Goal: Information Seeking & Learning: Get advice/opinions

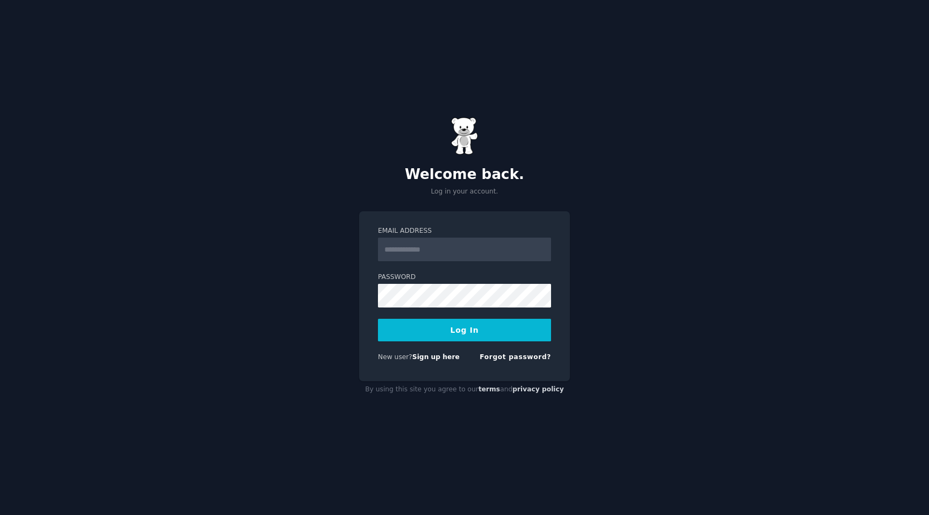
click at [419, 242] on input "Email Address" at bounding box center [464, 250] width 173 height 24
click at [428, 253] on input "Email Address" at bounding box center [464, 250] width 173 height 24
type input "**********"
click at [456, 331] on button "Log In" at bounding box center [464, 330] width 173 height 23
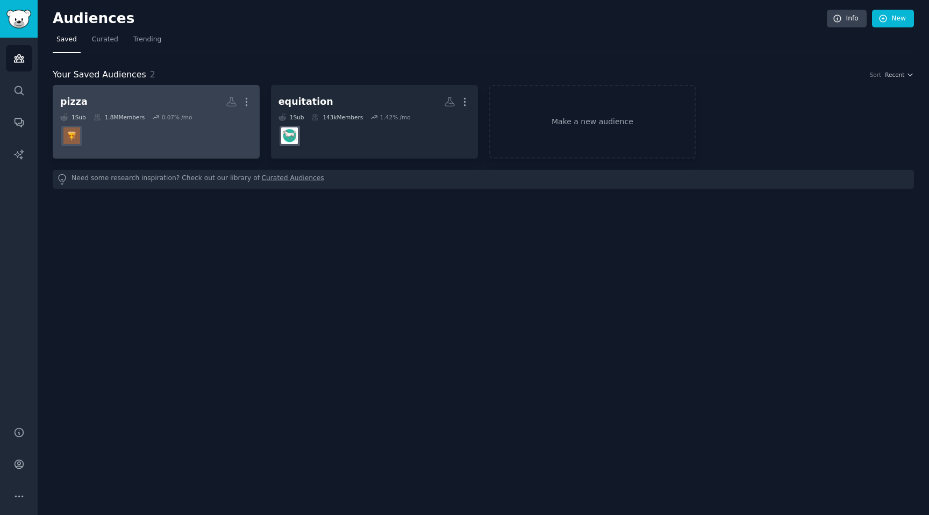
click at [144, 126] on dd "r/Pizza" at bounding box center [156, 136] width 192 height 30
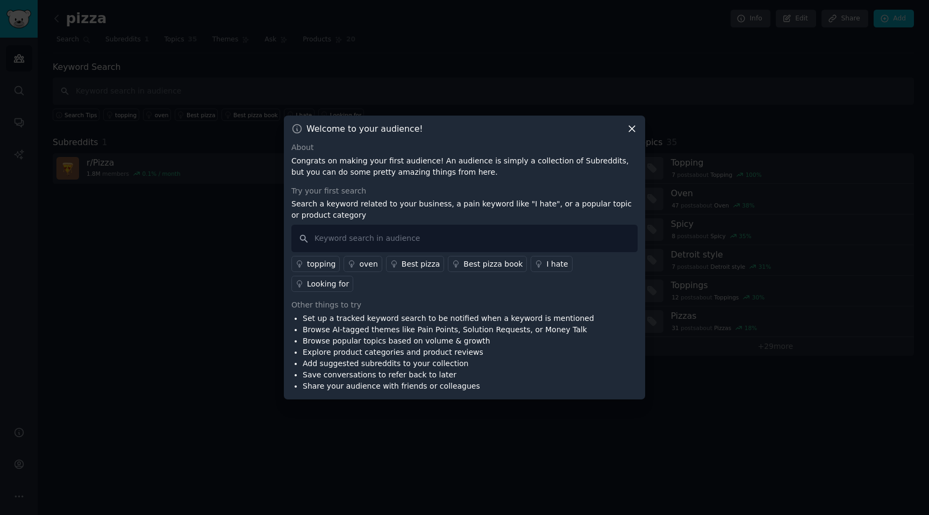
click at [630, 134] on icon at bounding box center [631, 128] width 11 height 11
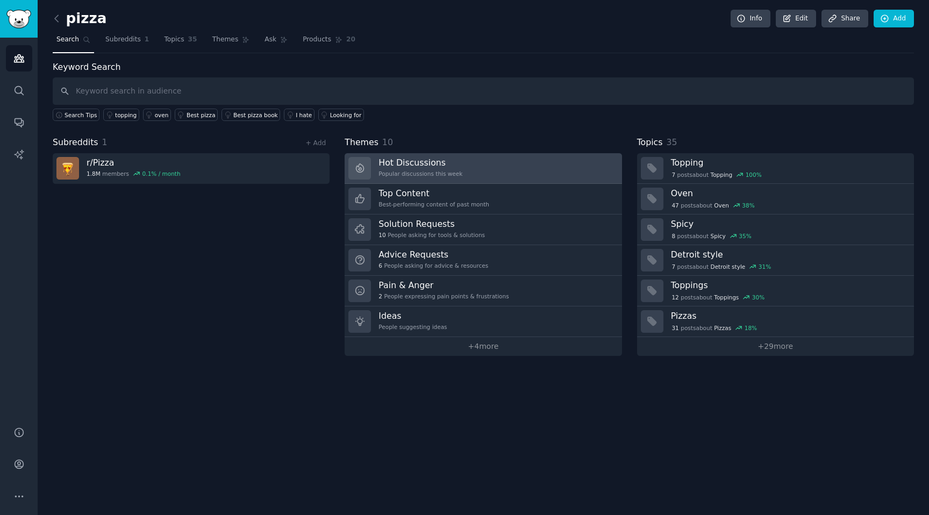
click at [425, 166] on h3 "Hot Discussions" at bounding box center [420, 162] width 84 height 11
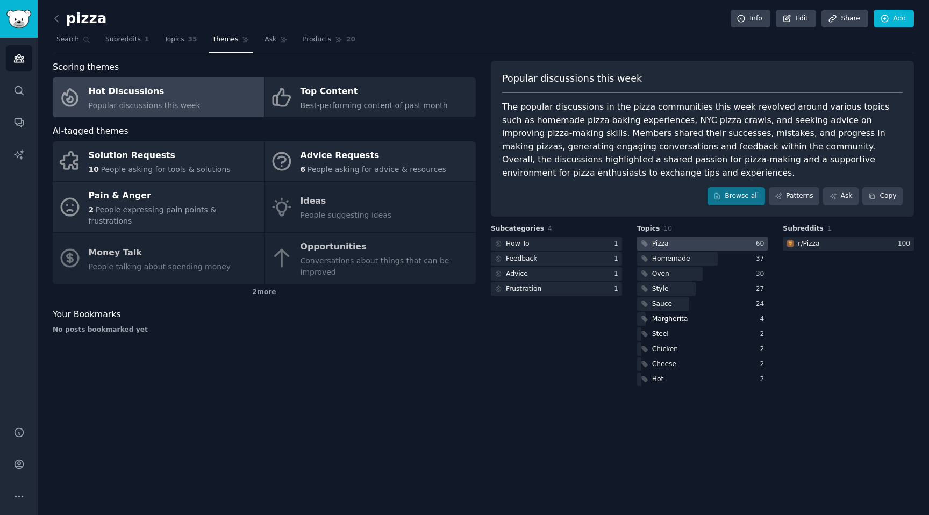
click at [684, 237] on div at bounding box center [702, 243] width 131 height 13
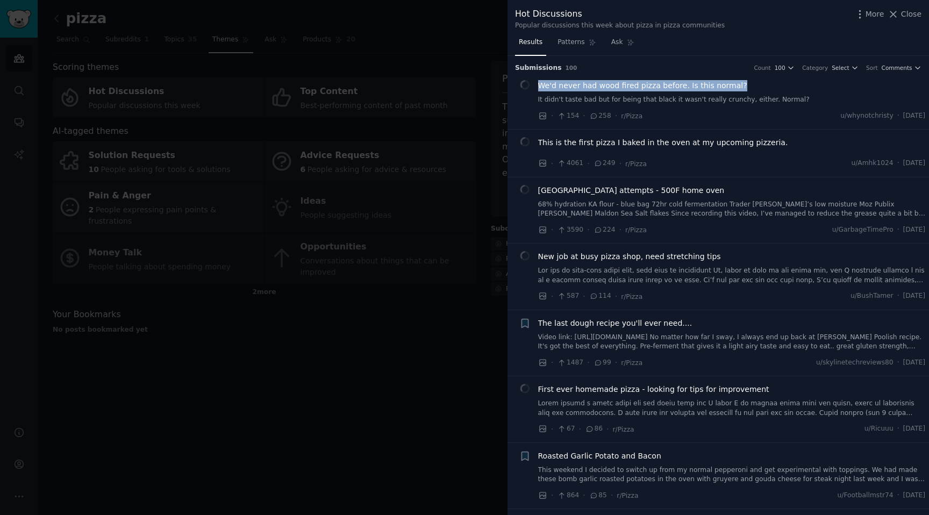
drag, startPoint x: 756, startPoint y: 84, endPoint x: 531, endPoint y: 83, distance: 225.3
click at [531, 83] on div "Reddit image submission We'd never had wood fired pizza before. Is this normal?…" at bounding box center [722, 100] width 406 height 41
click at [513, 115] on li "Reddit image submission We'd never had wood fired pizza before. Is this normal?…" at bounding box center [717, 101] width 421 height 56
drag, startPoint x: 748, startPoint y: 84, endPoint x: 531, endPoint y: 89, distance: 217.2
click at [531, 89] on div "Reddit image submission We'd never had wood fired pizza before. Is this normal?…" at bounding box center [722, 100] width 406 height 41
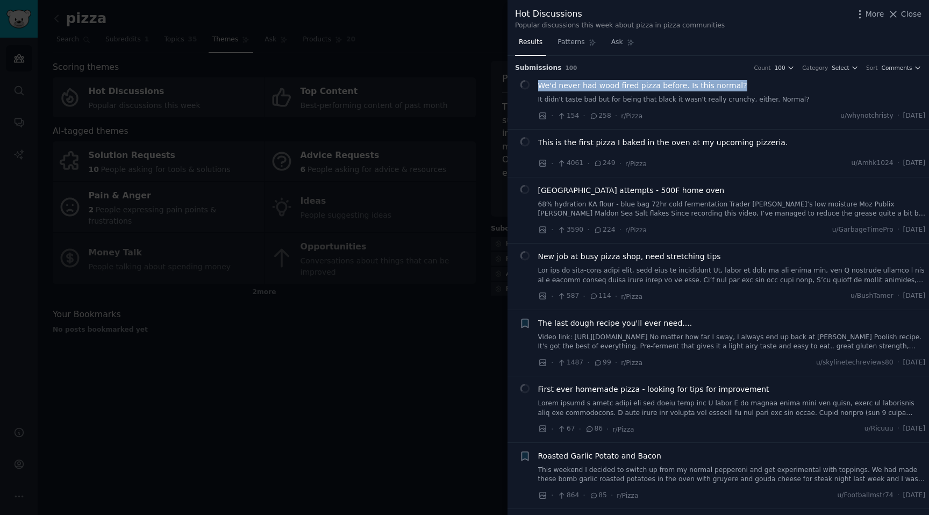
copy span "We'd never had wood fired pizza before. Is this normal?"
drag, startPoint x: 538, startPoint y: 141, endPoint x: 625, endPoint y: 139, distance: 87.6
click at [625, 139] on span "This is the first pizza I baked in the oven at my upcoming pizzeria." at bounding box center [663, 142] width 250 height 11
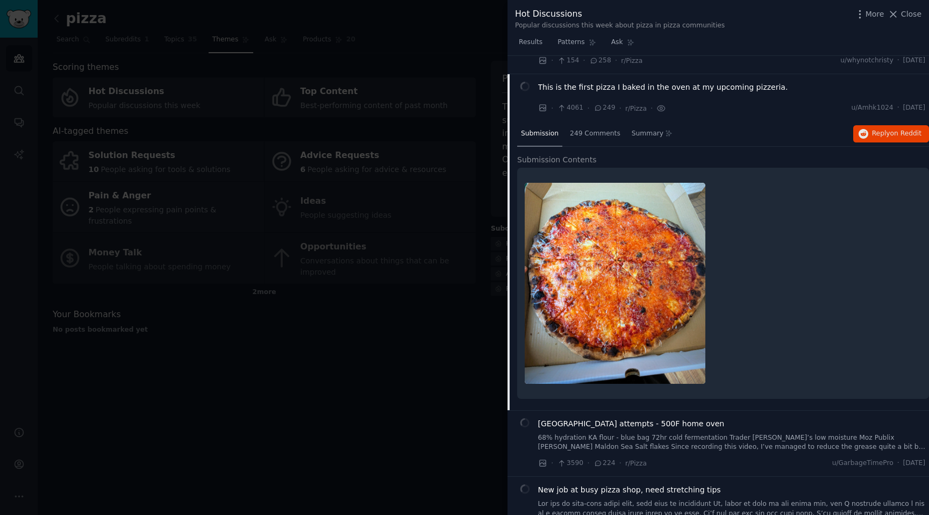
scroll to position [20, 0]
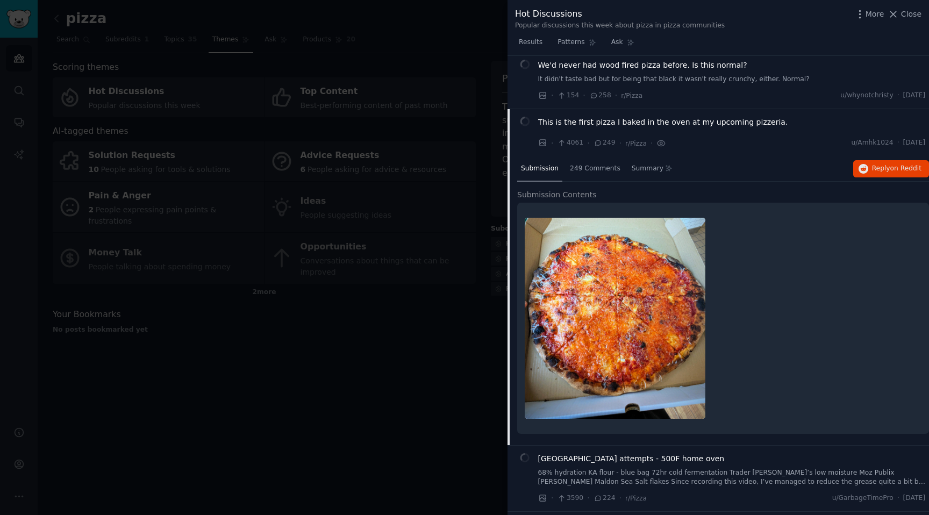
click at [738, 138] on div "· 4061 · 249 · r/Pizza · u/Amhk1024 · Sun 17/08/2025" at bounding box center [732, 143] width 388 height 11
click at [779, 123] on div "This is the first pizza I baked in the oven at my upcoming pizzeria." at bounding box center [732, 122] width 388 height 11
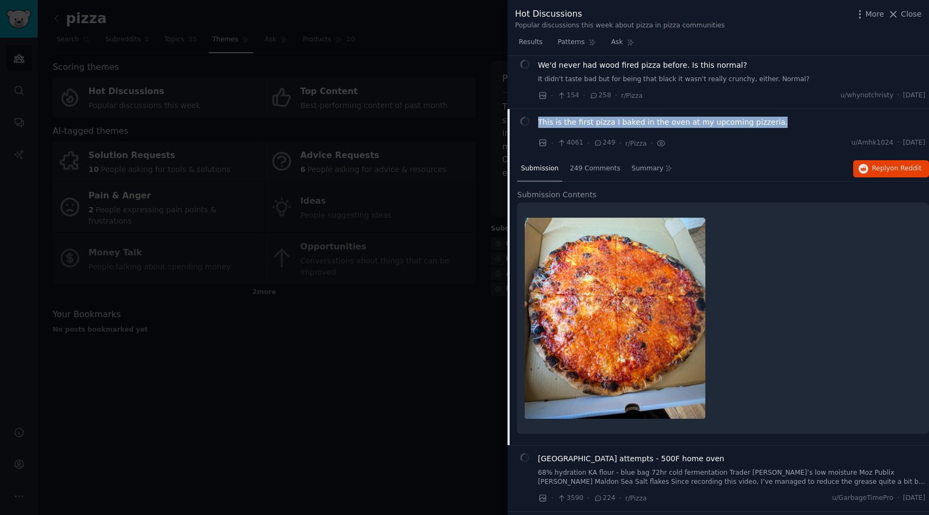
drag, startPoint x: 781, startPoint y: 123, endPoint x: 538, endPoint y: 120, distance: 243.0
click at [538, 120] on div "This is the first pizza I baked in the oven at my upcoming pizzeria." at bounding box center [732, 122] width 388 height 11
copy span "This is the first pizza I baked in the oven at my upcoming pizzeria."
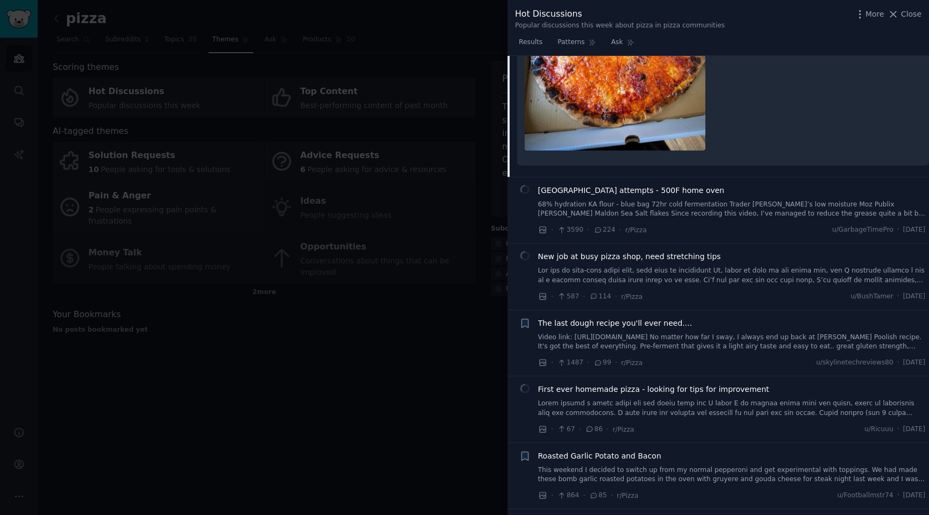
scroll to position [300, 0]
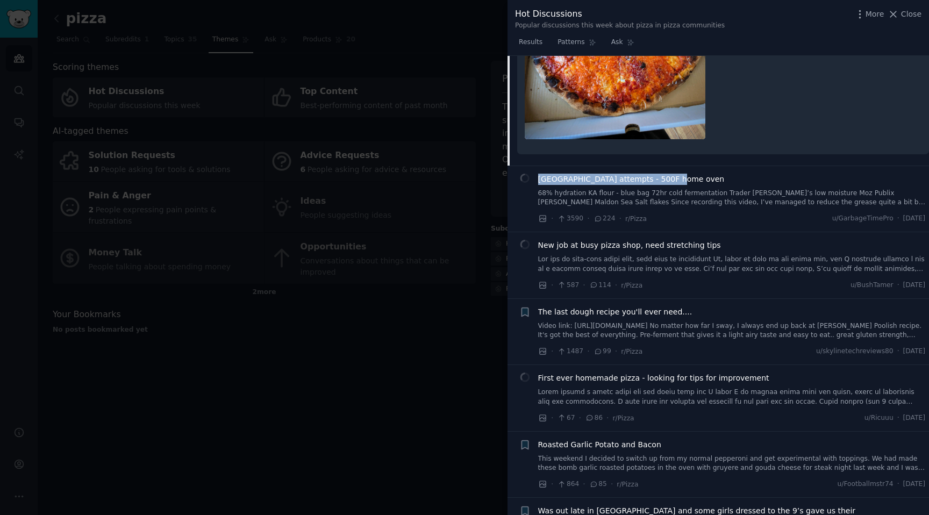
drag, startPoint x: 696, startPoint y: 181, endPoint x: 540, endPoint y: 179, distance: 155.9
click at [540, 178] on div "New Haven attempts - 500F home oven" at bounding box center [732, 179] width 388 height 11
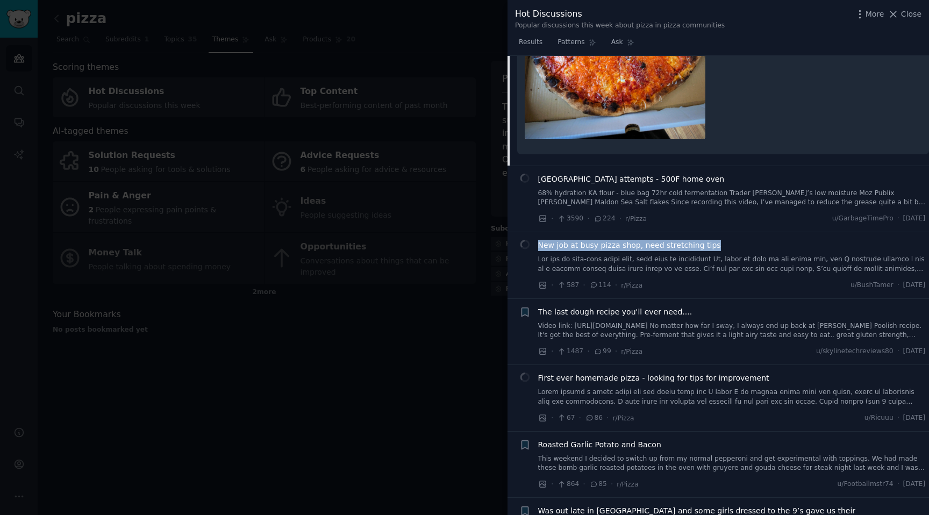
drag, startPoint x: 724, startPoint y: 246, endPoint x: 538, endPoint y: 248, distance: 186.0
click at [538, 248] on div "New job at busy pizza shop, need stretching tips" at bounding box center [732, 245] width 388 height 11
click at [745, 243] on div "New job at busy pizza shop, need stretching tips" at bounding box center [732, 245] width 388 height 11
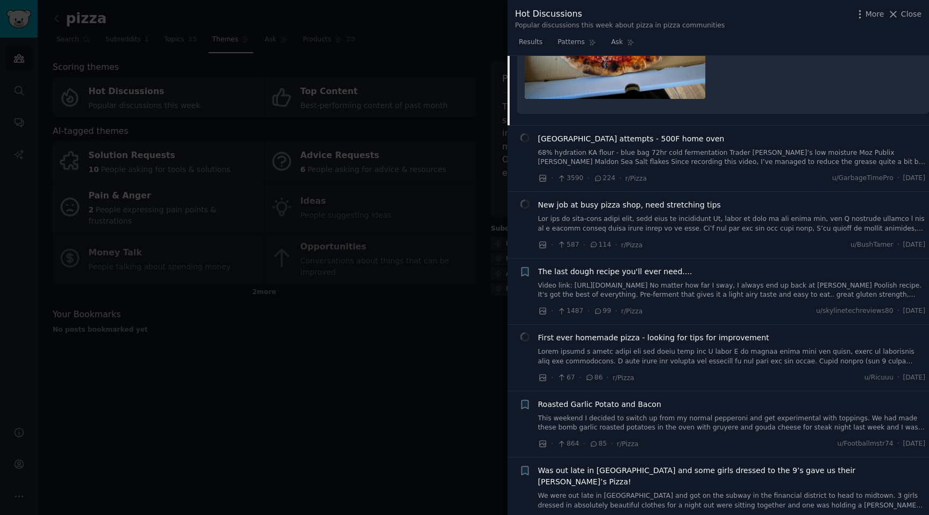
scroll to position [349, 0]
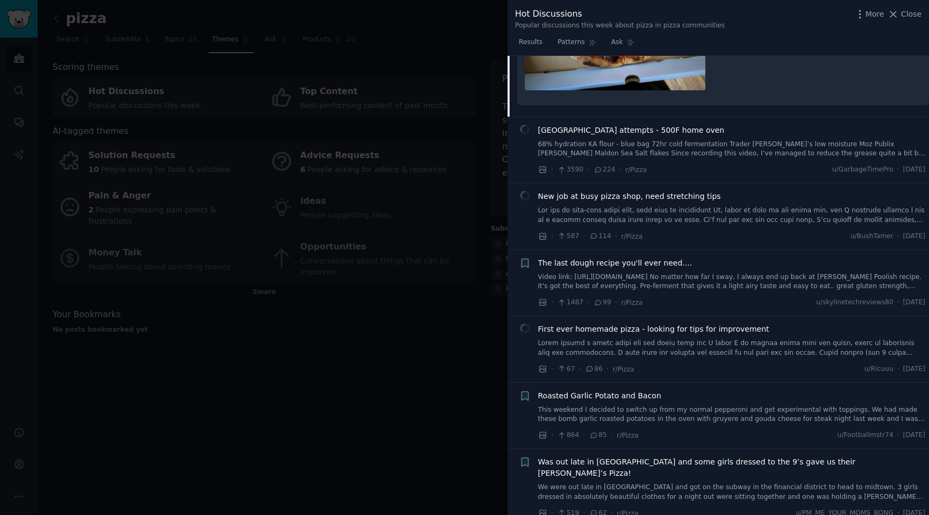
click at [563, 221] on link at bounding box center [732, 215] width 388 height 19
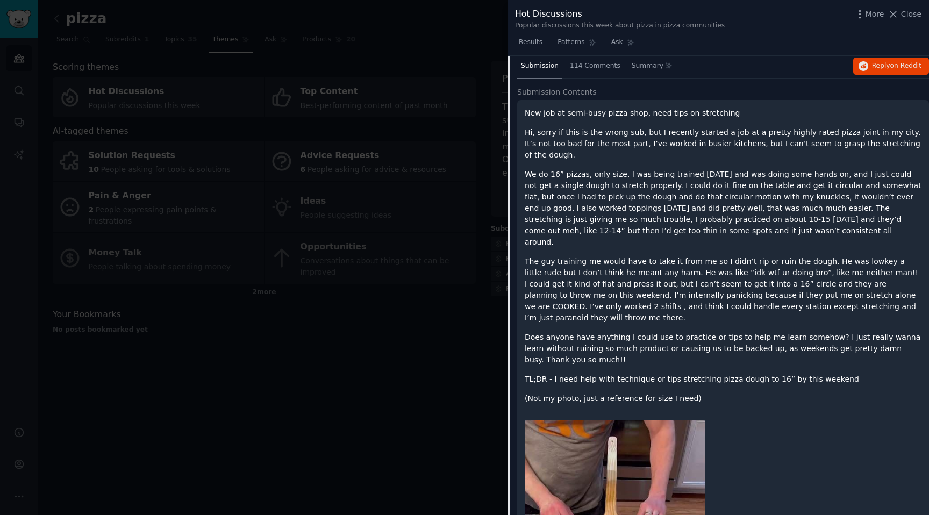
scroll to position [232, 0]
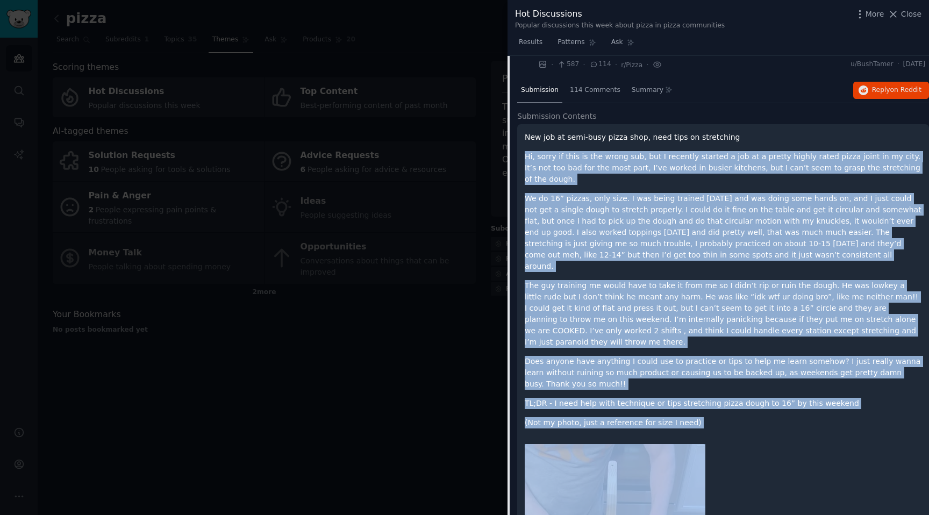
drag, startPoint x: 525, startPoint y: 156, endPoint x: 845, endPoint y: 397, distance: 400.3
click at [845, 397] on div "New job at semi-busy pizza shop, need tips on stretching Hi, sorry if this is t…" at bounding box center [723, 457] width 412 height 666
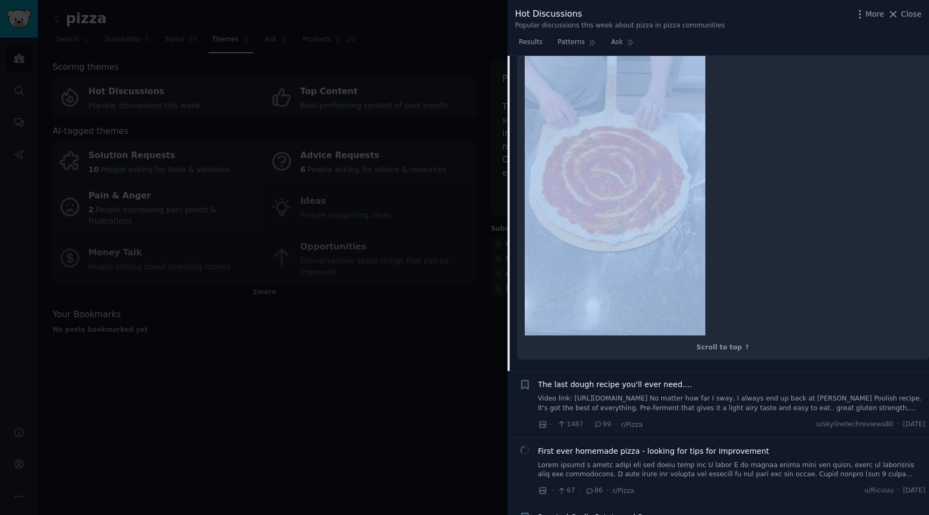
scroll to position [668, 0]
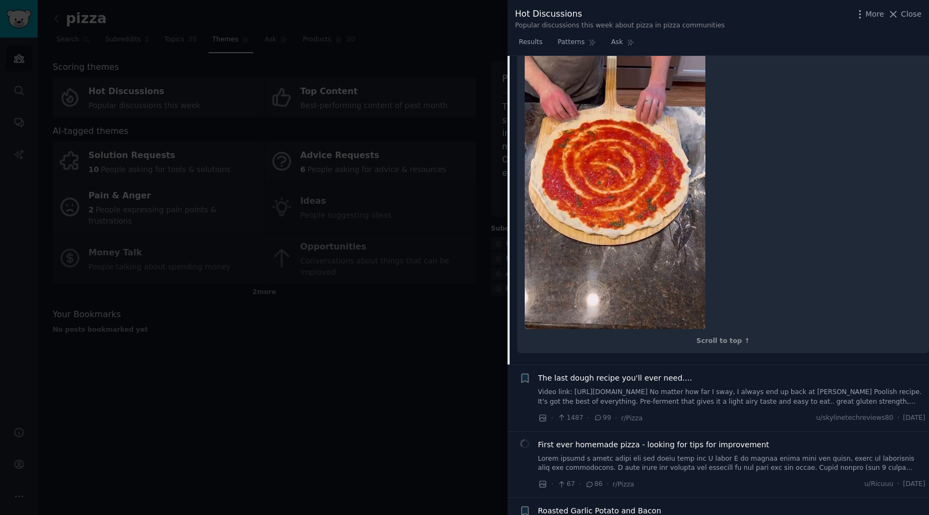
click at [749, 212] on div at bounding box center [723, 169] width 397 height 336
click at [733, 337] on div "Scroll to top ↑" at bounding box center [723, 342] width 397 height 10
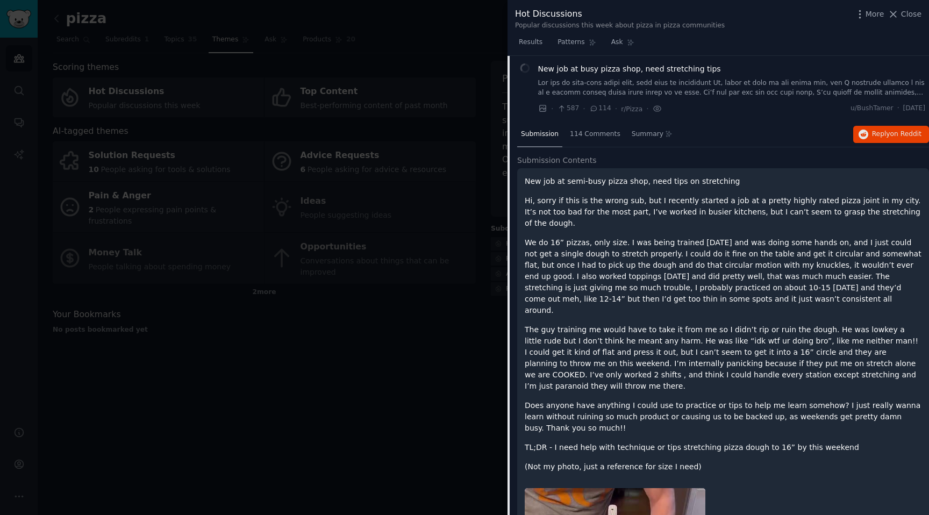
scroll to position [185, 0]
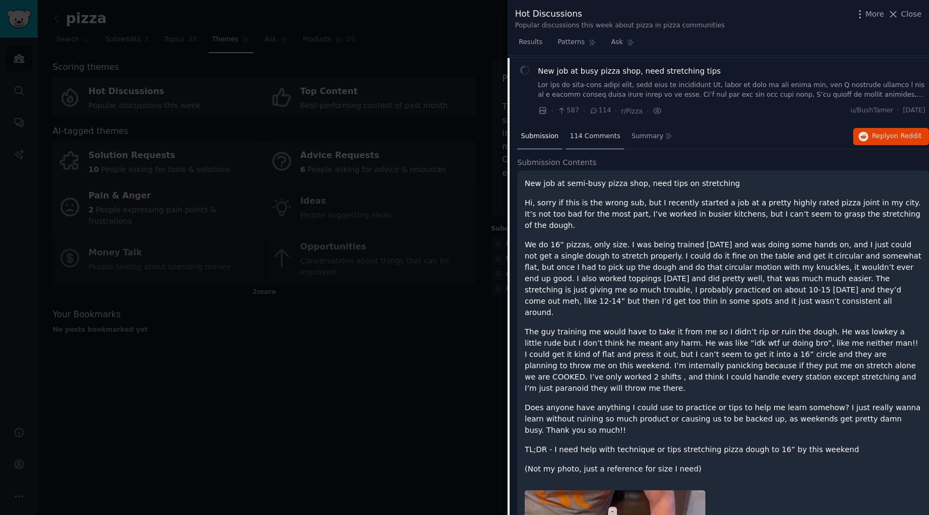
click at [591, 126] on div "114 Comments" at bounding box center [595, 137] width 58 height 26
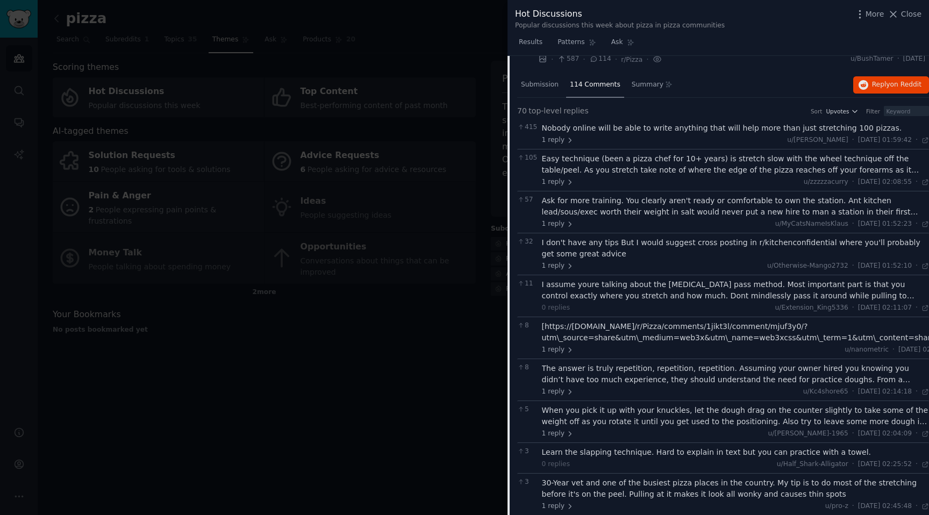
scroll to position [230, 0]
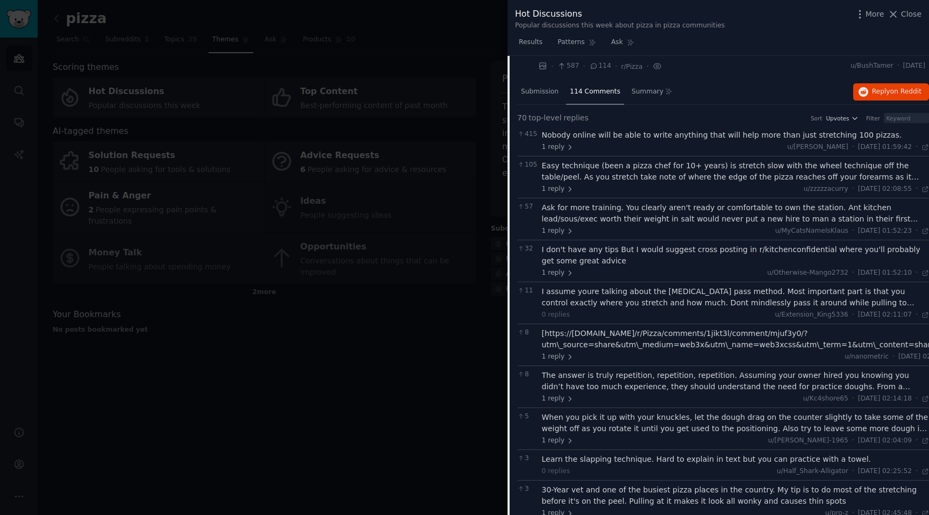
click at [593, 136] on div "Nobody online will be able to write anything that will help more than just stre…" at bounding box center [736, 135] width 388 height 11
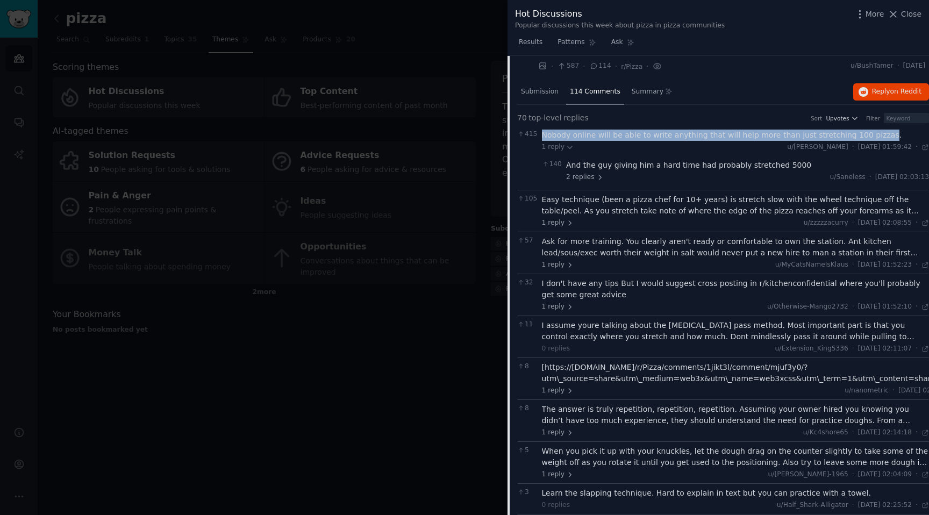
drag, startPoint x: 540, startPoint y: 136, endPoint x: 867, endPoint y: 135, distance: 326.9
click at [867, 135] on div "415 Nobody online will be able to write anything that will help more than just …" at bounding box center [723, 158] width 412 height 64
click at [860, 140] on div at bounding box center [860, 140] width 0 height 0
click at [876, 133] on div "Nobody online will be able to write anything that will help more than just stre…" at bounding box center [736, 135] width 388 height 11
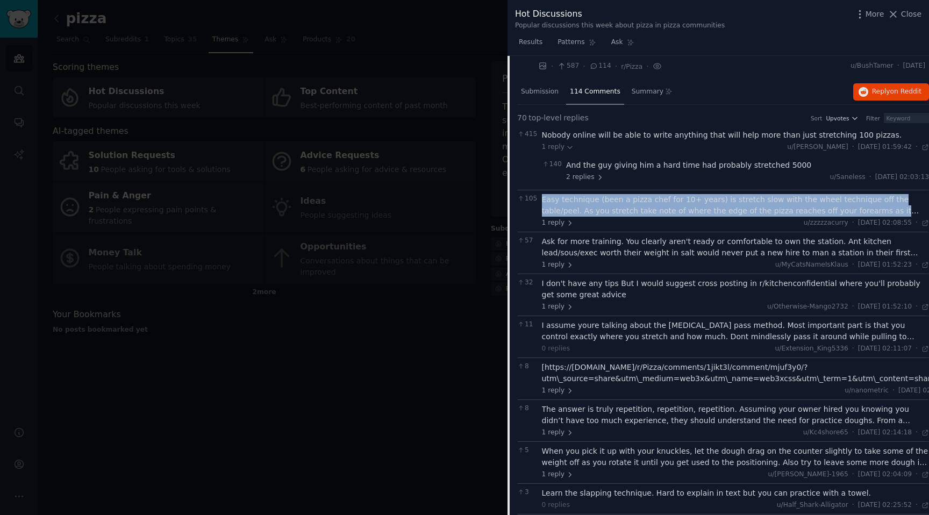
scroll to position [230, 3]
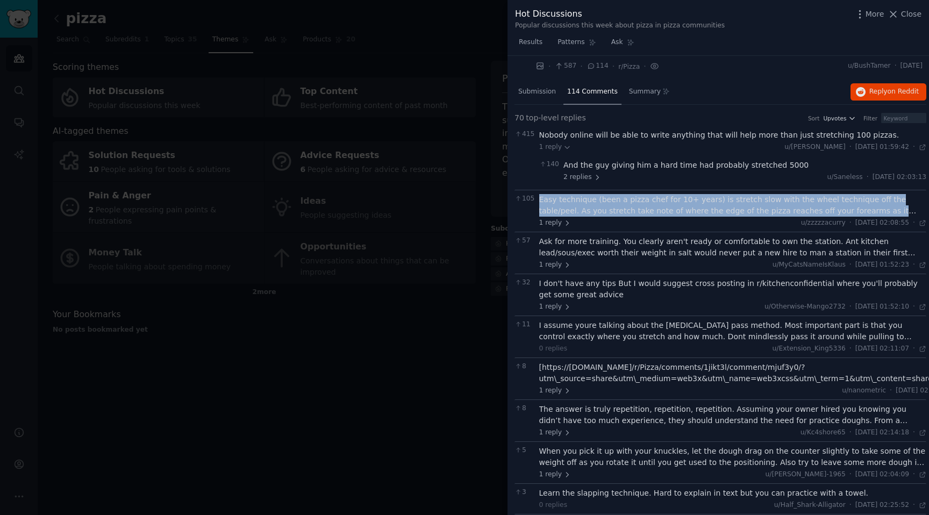
drag, startPoint x: 541, startPoint y: 198, endPoint x: 923, endPoint y: 210, distance: 382.4
click at [923, 210] on div "Submission s 100 Count 100 Category Select Sort Comments Reddit image submissio…" at bounding box center [717, 286] width 421 height 460
click at [916, 216] on div at bounding box center [916, 216] width 0 height 0
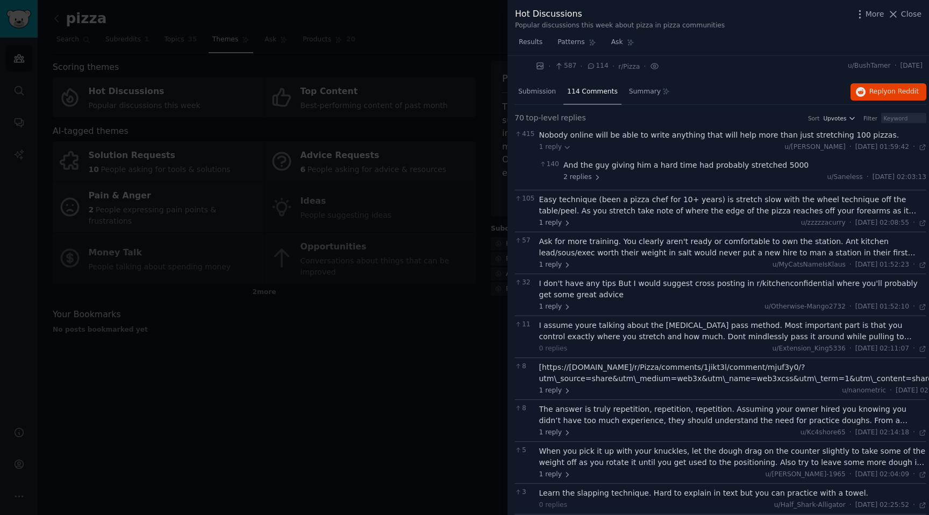
click at [555, 245] on div "Ask for more training. You clearly aren't ready or comfortable to own the stati…" at bounding box center [733, 247] width 388 height 23
